Goal: Find specific page/section: Find specific page/section

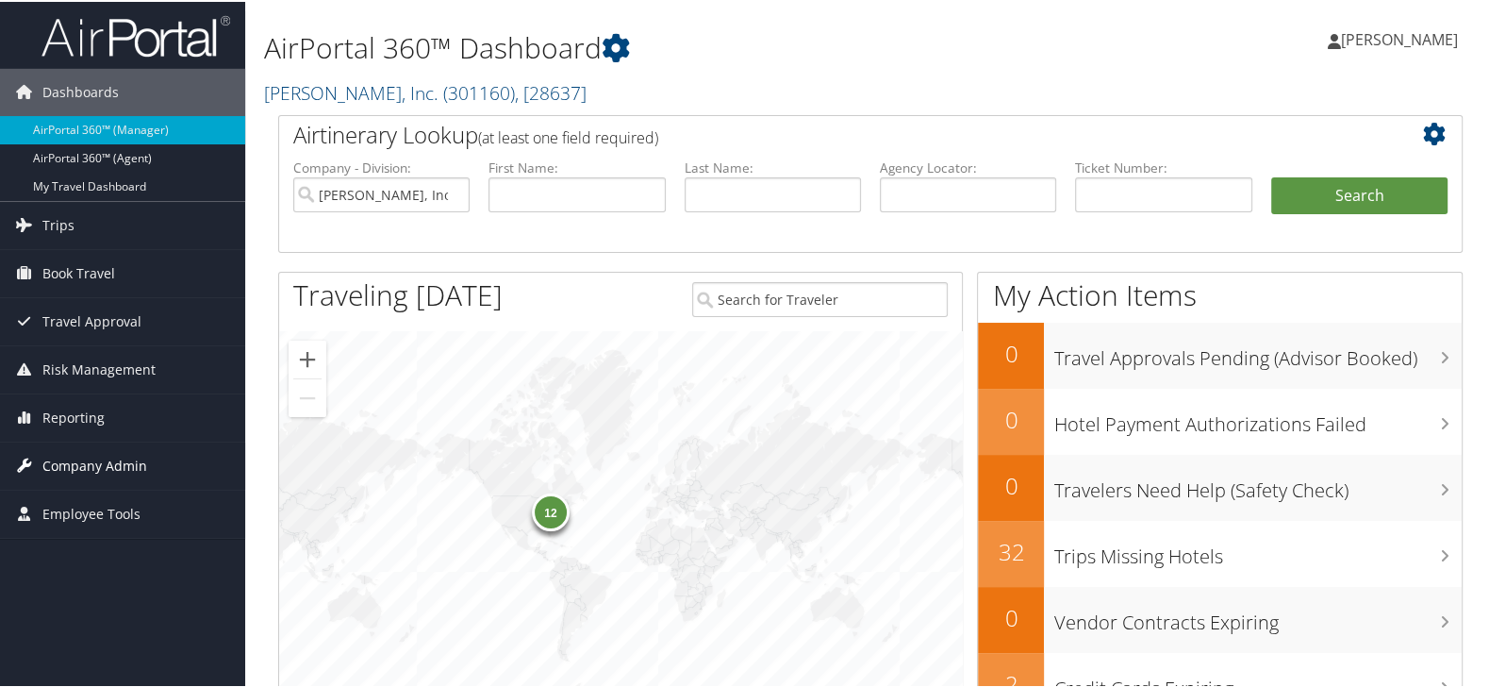
click at [137, 458] on span "Company Admin" at bounding box center [94, 464] width 105 height 47
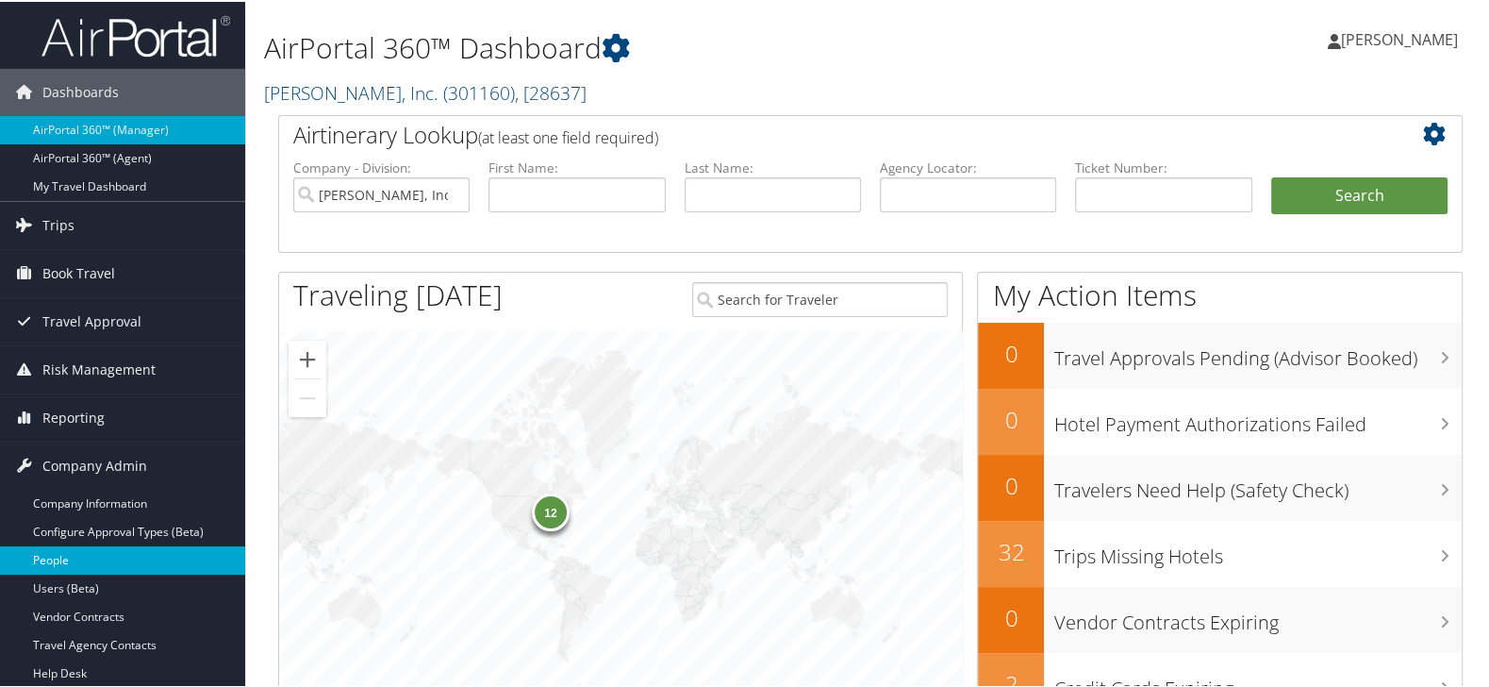
click at [100, 550] on link "People" at bounding box center [122, 558] width 245 height 28
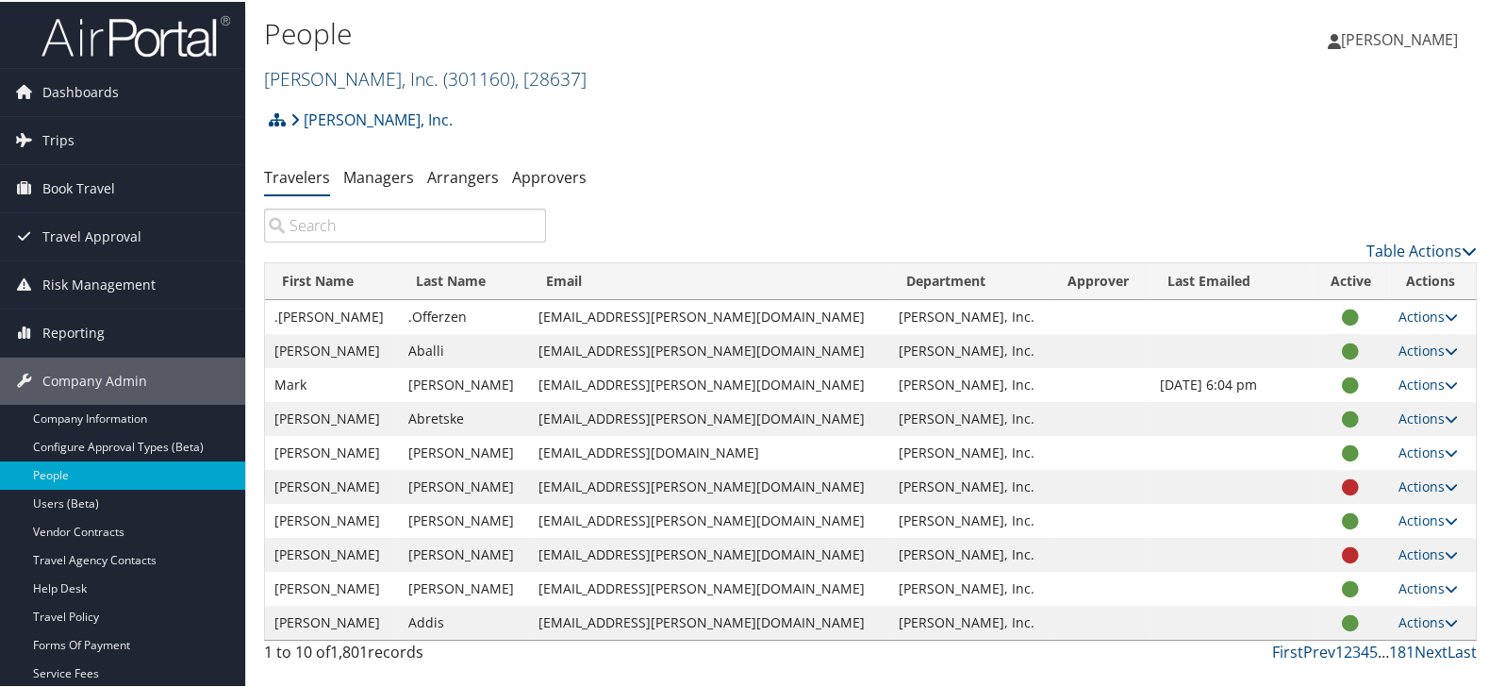
click at [317, 80] on link "[PERSON_NAME], Inc. ( 301160 ) , [ 28637 ]" at bounding box center [425, 76] width 323 height 25
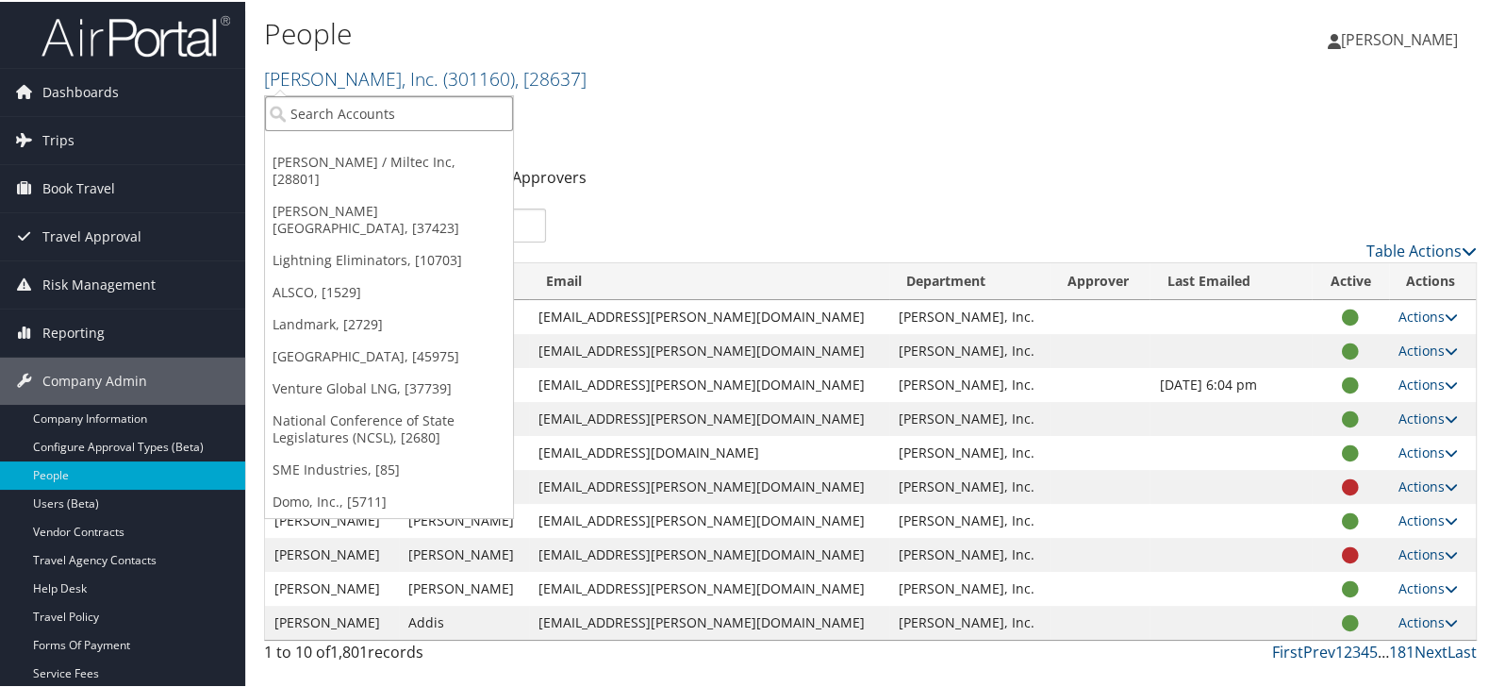
click at [319, 104] on input "search" at bounding box center [389, 111] width 248 height 35
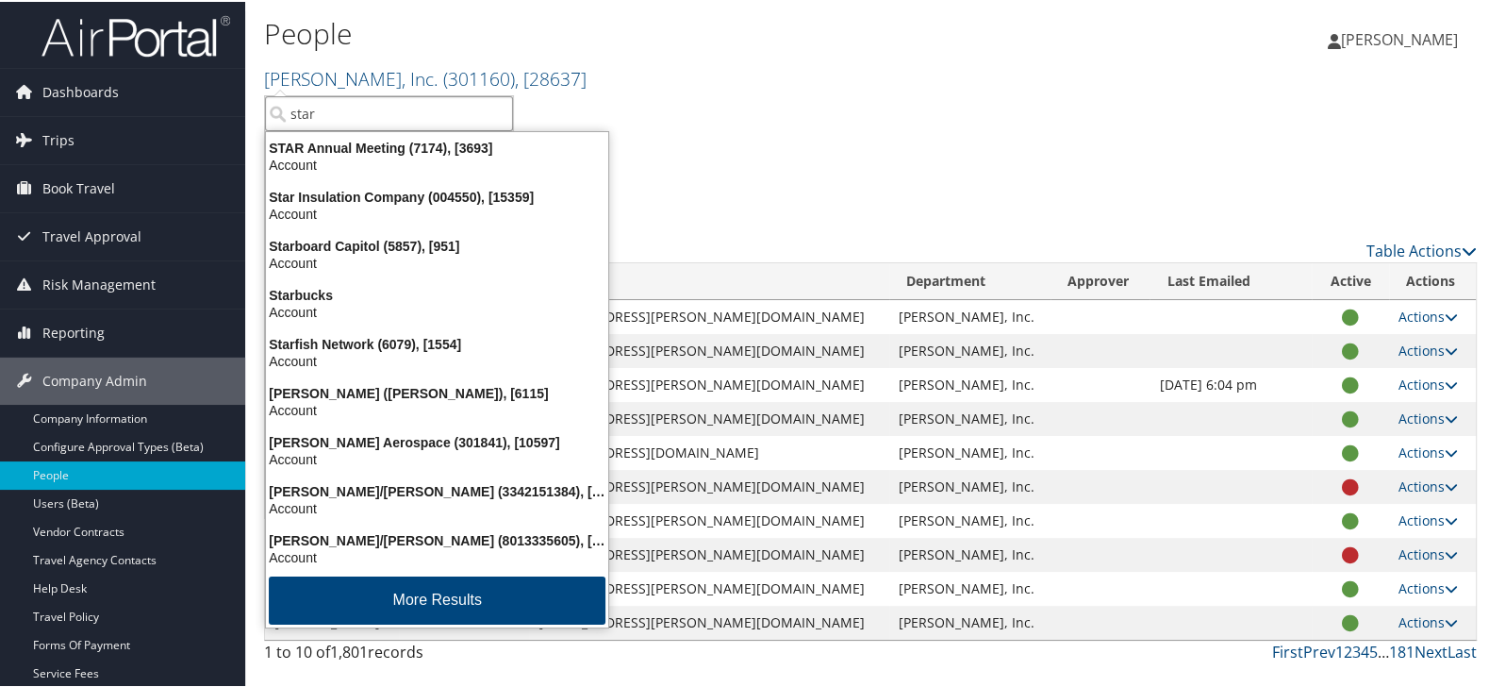
type input "start"
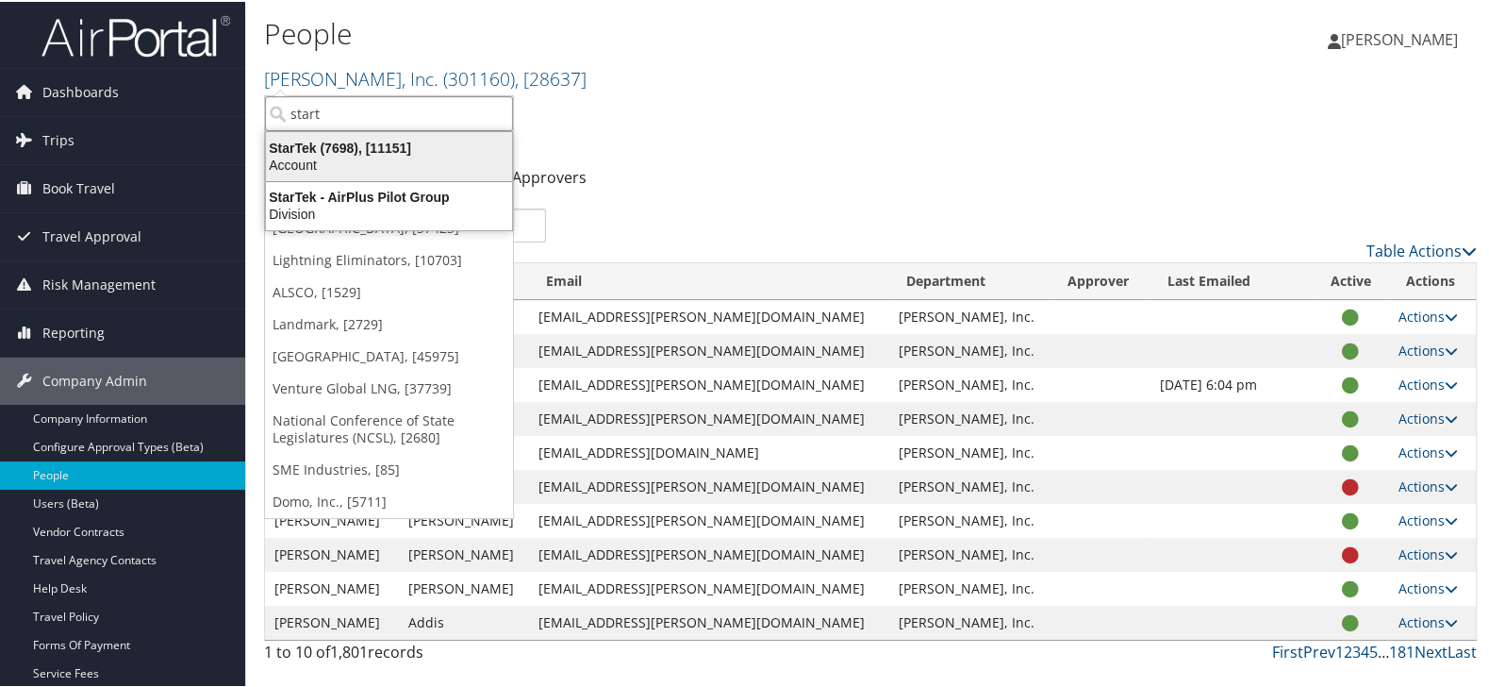
click at [338, 159] on div "Account" at bounding box center [389, 163] width 269 height 17
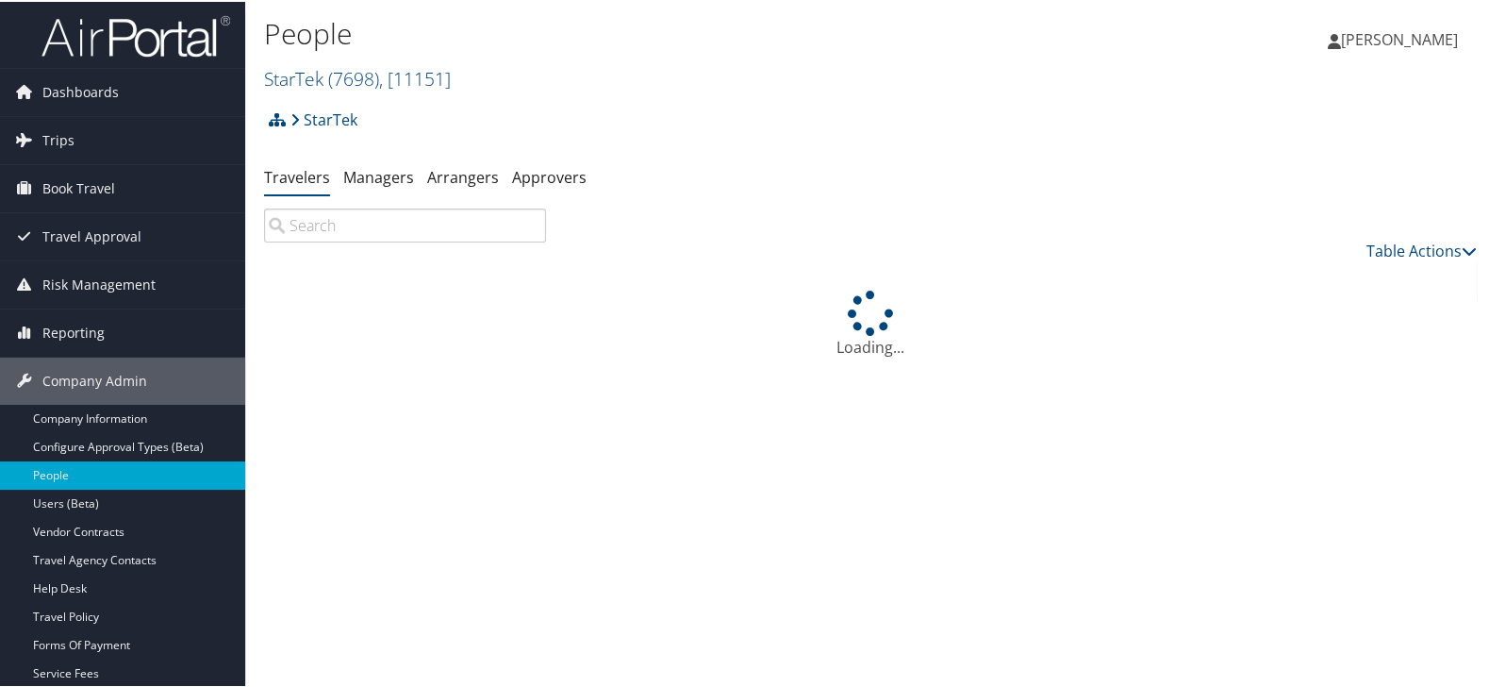
click at [391, 215] on input "search" at bounding box center [405, 224] width 282 height 34
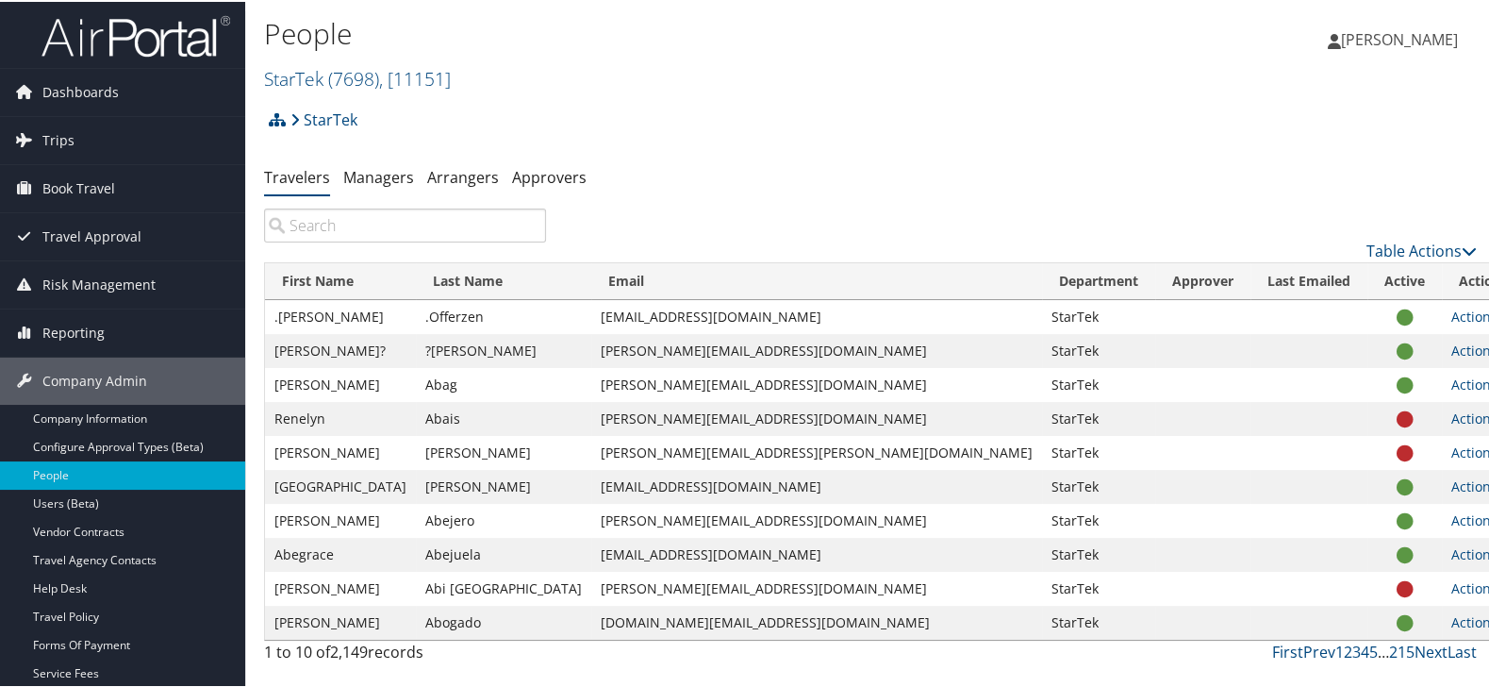
paste input "[PERSON_NAME] [PERSON_NAME]"
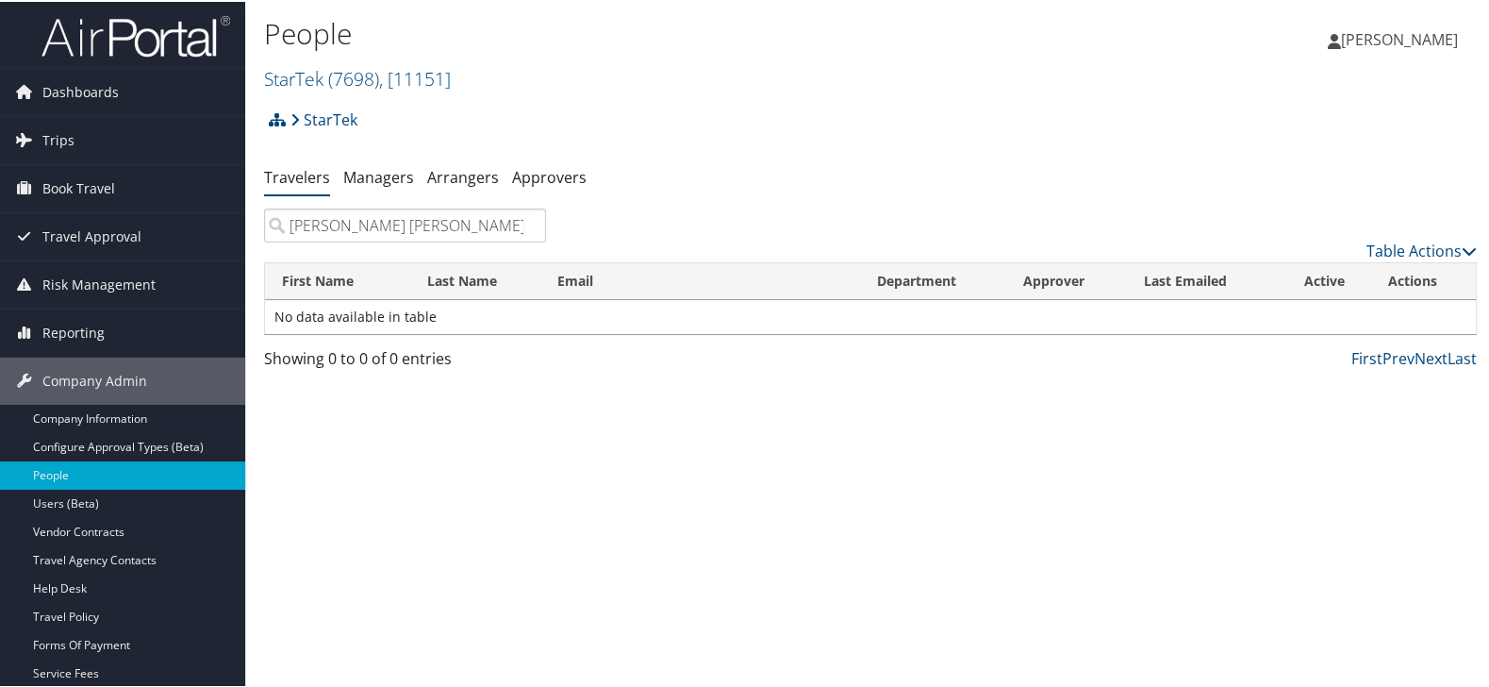
drag, startPoint x: 446, startPoint y: 222, endPoint x: 320, endPoint y: 228, distance: 126.6
click at [320, 228] on input "[PERSON_NAME] [PERSON_NAME]" at bounding box center [405, 224] width 282 height 34
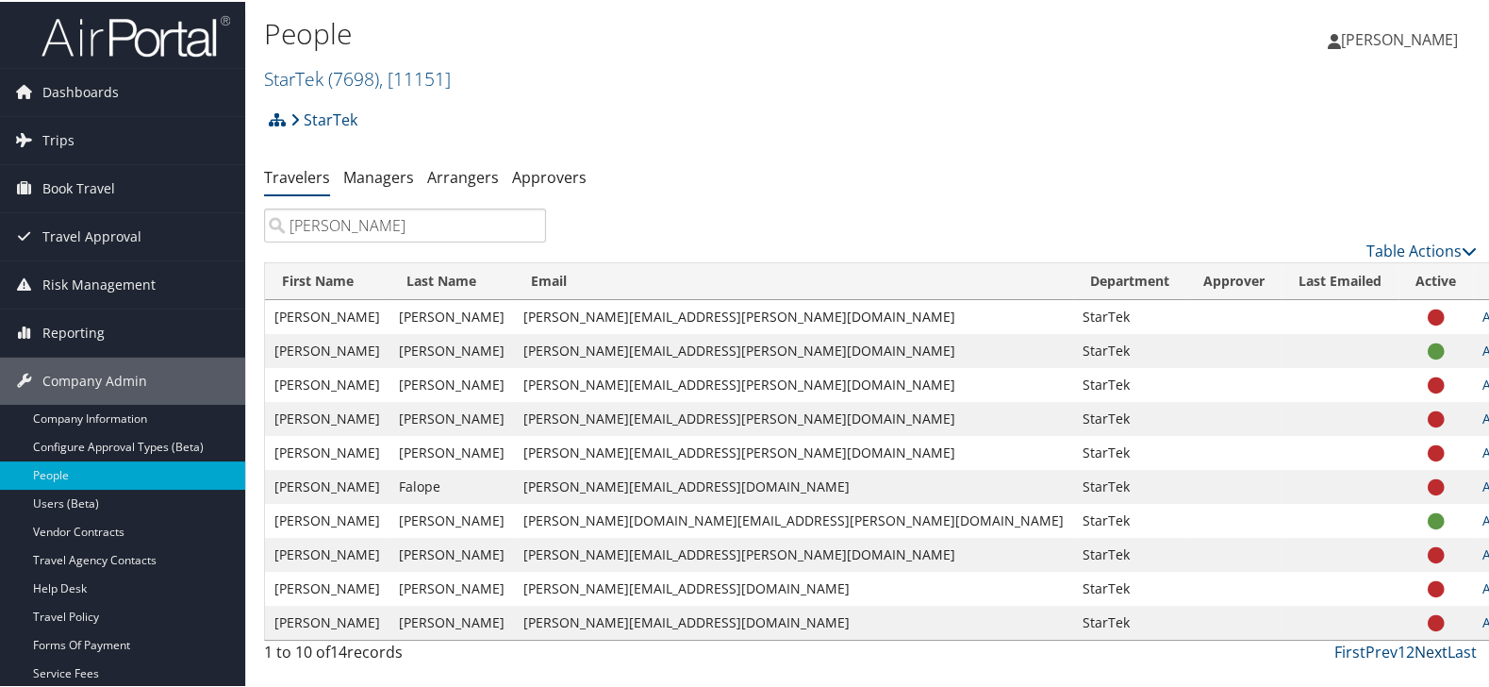
type input "[PERSON_NAME]"
click at [1423, 648] on link "Next" at bounding box center [1431, 650] width 33 height 21
